Goal: Task Accomplishment & Management: Use online tool/utility

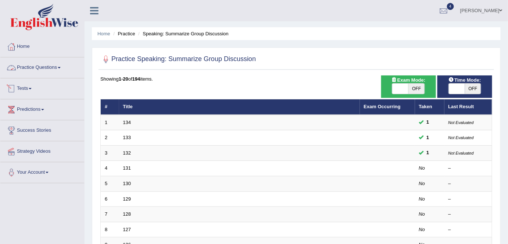
click at [22, 88] on link "Tests" at bounding box center [42, 87] width 84 height 18
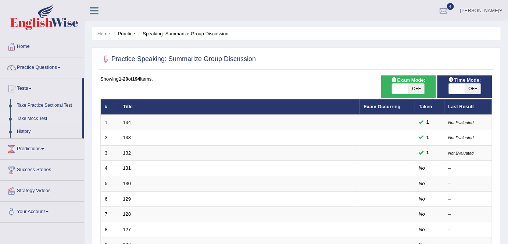
click at [27, 115] on link "Take Mock Test" at bounding box center [48, 118] width 69 height 13
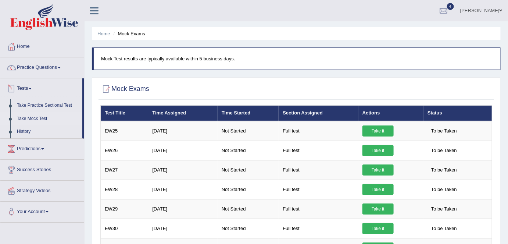
click at [24, 87] on link "Tests" at bounding box center [41, 87] width 82 height 18
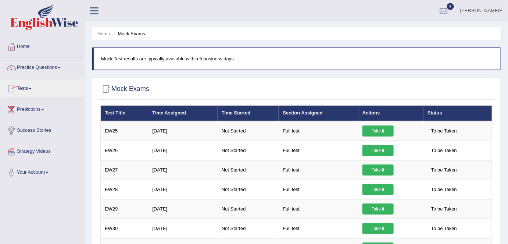
click at [24, 87] on link "Tests" at bounding box center [42, 87] width 84 height 18
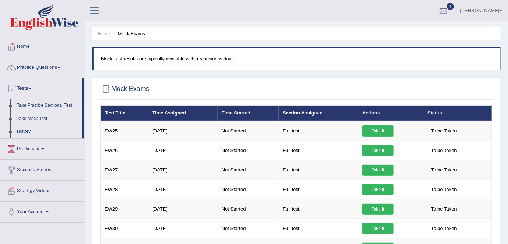
click at [29, 105] on link "Take Practice Sectional Test" at bounding box center [48, 105] width 69 height 13
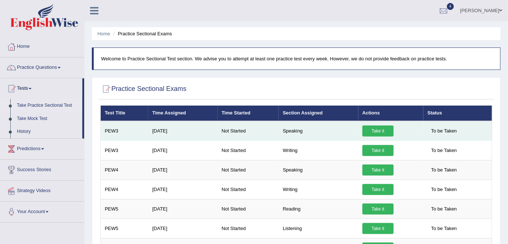
click at [376, 130] on link "Take it" at bounding box center [377, 130] width 31 height 11
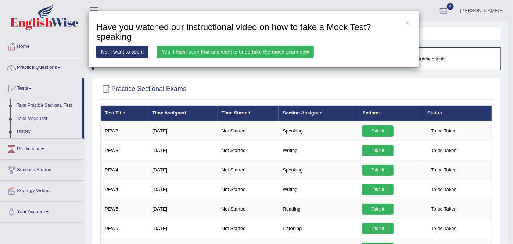
click at [225, 49] on link "Yes, I have seen that and want to undertake the mock exam now" at bounding box center [235, 52] width 157 height 12
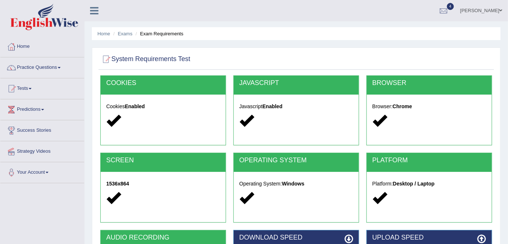
scroll to position [142, 0]
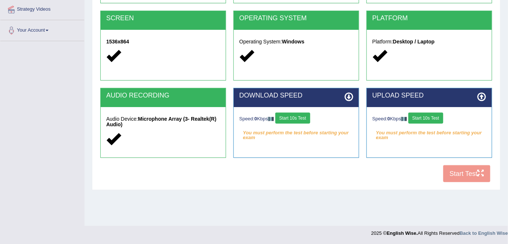
click at [294, 115] on button "Start 10s Test" at bounding box center [292, 117] width 35 height 11
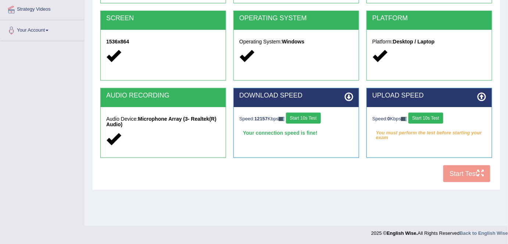
click at [428, 117] on button "Start 10s Test" at bounding box center [425, 117] width 35 height 11
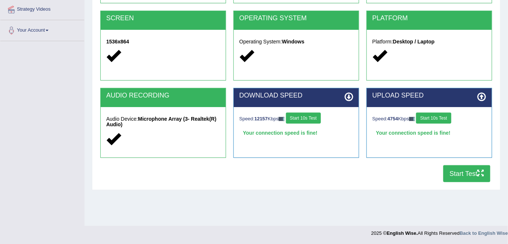
click at [464, 171] on button "Start Test" at bounding box center [466, 173] width 47 height 17
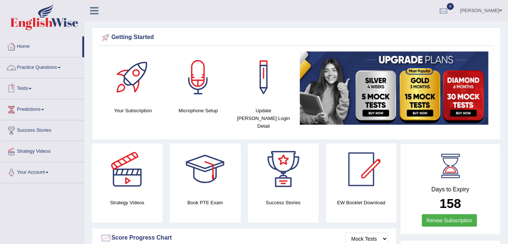
click at [25, 87] on link "Tests" at bounding box center [42, 87] width 84 height 18
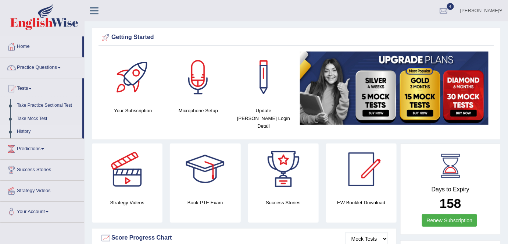
click at [24, 131] on link "History" at bounding box center [48, 131] width 69 height 13
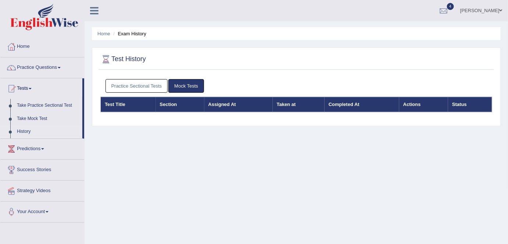
click at [136, 82] on link "Practice Sectional Tests" at bounding box center [137, 86] width 62 height 14
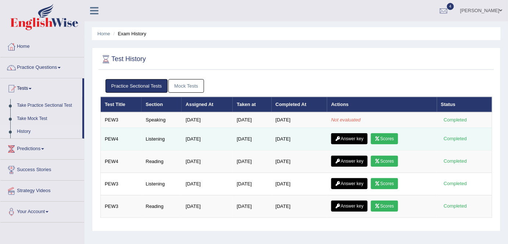
click at [354, 136] on link "Answer key" at bounding box center [349, 138] width 36 height 11
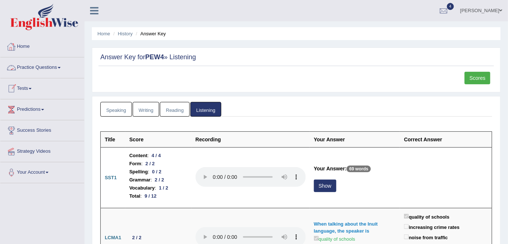
click at [25, 45] on link "Home" at bounding box center [42, 45] width 84 height 18
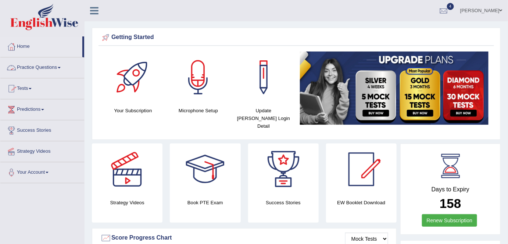
click at [25, 87] on link "Tests" at bounding box center [42, 87] width 84 height 18
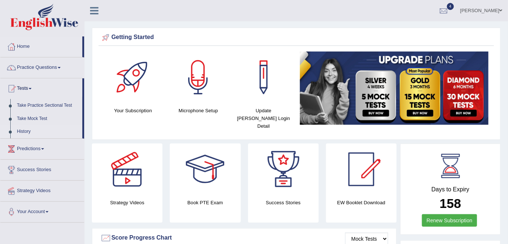
click at [25, 129] on link "History" at bounding box center [48, 131] width 69 height 13
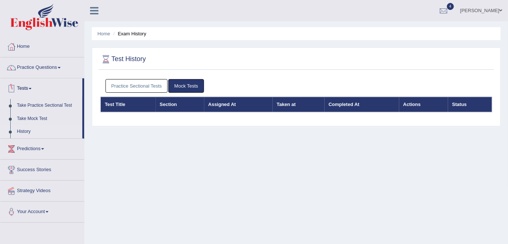
click at [137, 88] on link "Practice Sectional Tests" at bounding box center [137, 86] width 62 height 14
